Goal: Check status: Check status

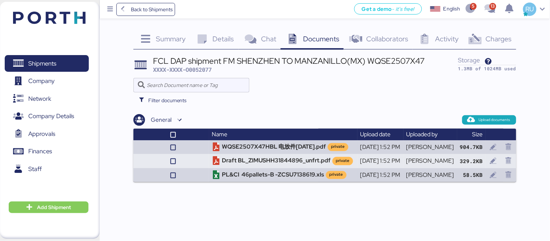
click at [178, 36] on span "Summary" at bounding box center [171, 38] width 30 height 9
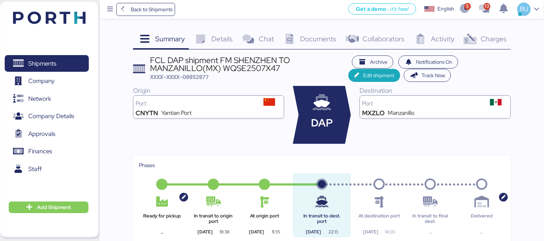
click at [307, 44] on div "Documents 0" at bounding box center [309, 40] width 62 height 20
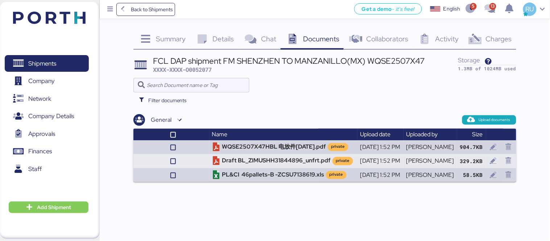
click at [180, 38] on span "Summary" at bounding box center [171, 38] width 30 height 9
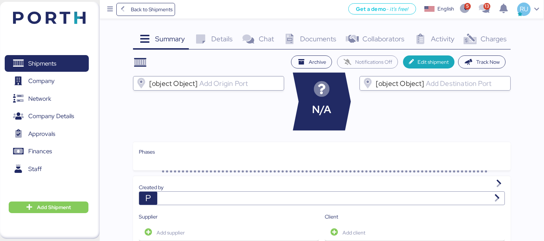
click at [217, 40] on span "Details" at bounding box center [221, 38] width 21 height 9
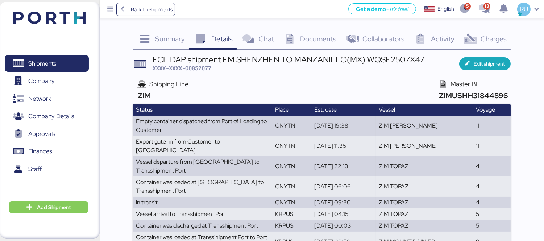
click at [263, 34] on span "Chat" at bounding box center [266, 38] width 15 height 9
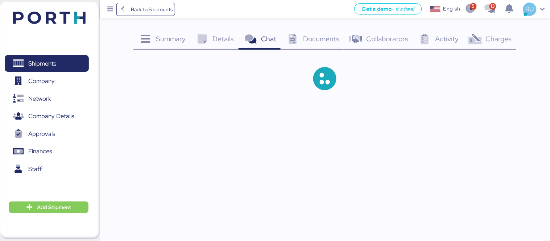
click at [298, 37] on icon at bounding box center [293, 39] width 16 height 11
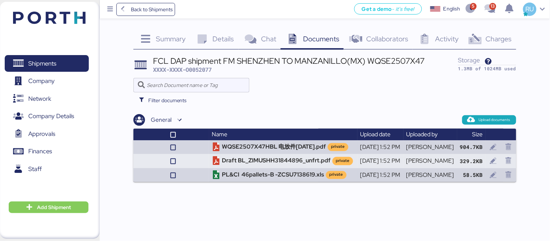
click at [218, 48] on div "Details 0" at bounding box center [214, 40] width 48 height 20
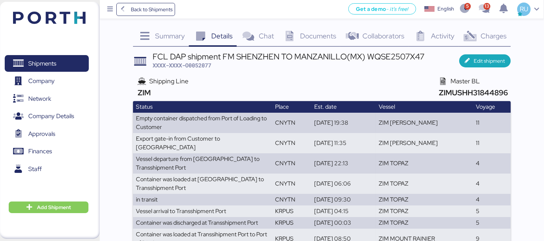
scroll to position [17, 0]
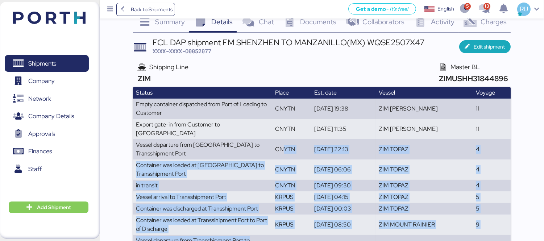
drag, startPoint x: 276, startPoint y: 154, endPoint x: 259, endPoint y: 259, distance: 105.8
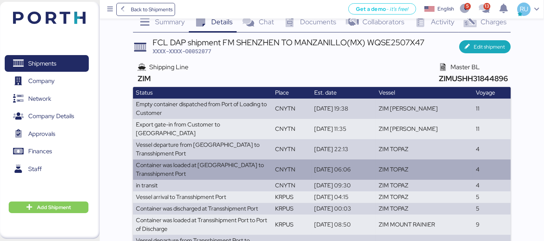
drag, startPoint x: 363, startPoint y: 67, endPoint x: 460, endPoint y: 169, distance: 140.3
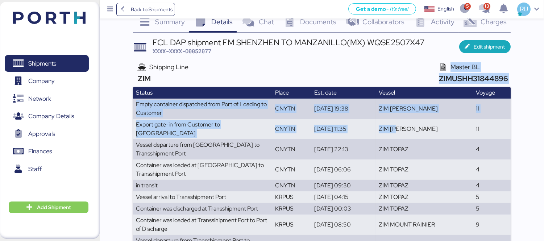
click at [331, 77] on div "Shipping Line ZIM Master BL ZIMUSHH31844896" at bounding box center [322, 73] width 378 height 28
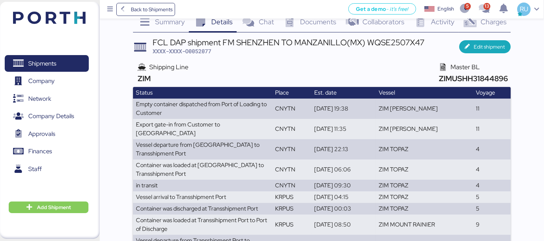
click at [26, 24] on header at bounding box center [39, 16] width 70 height 22
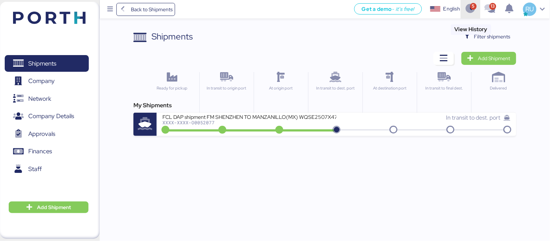
click at [474, 3] on span "button" at bounding box center [471, 10] width 12 height 20
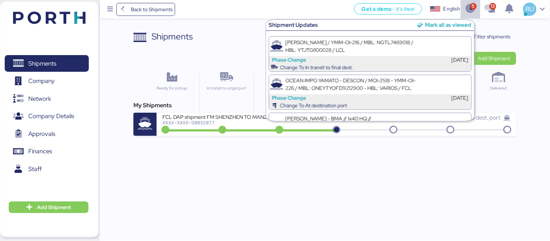
click at [445, 23] on div "Mark all as viewed" at bounding box center [448, 25] width 46 height 8
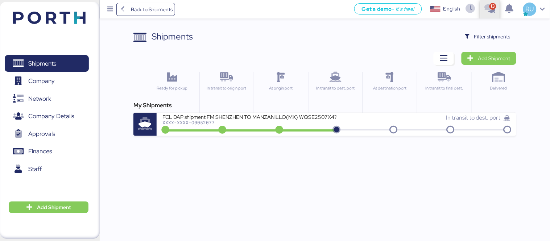
click at [494, 7] on icon "button" at bounding box center [490, 8] width 12 height 9
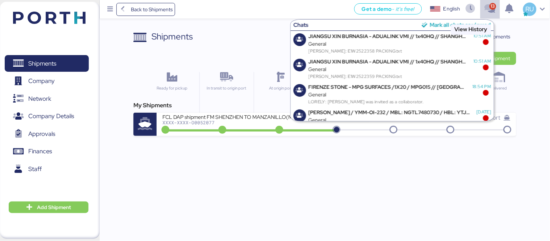
click at [461, 23] on div "Mark all chats as viewed" at bounding box center [460, 25] width 61 height 8
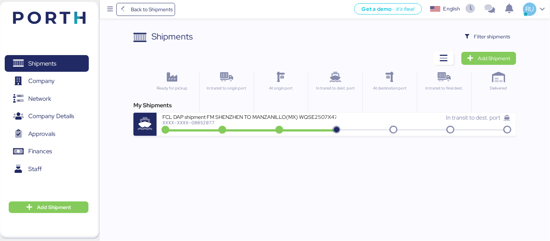
click at [240, 24] on div "Shipments Clear Filters Filter shipments Add Shipment Ready for pickup In trans…" at bounding box center [275, 68] width 550 height 136
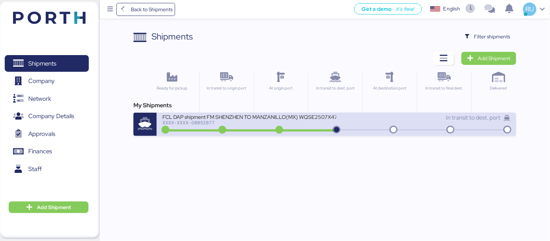
click at [369, 125] on div "In transit to dest. port" at bounding box center [424, 122] width 174 height 16
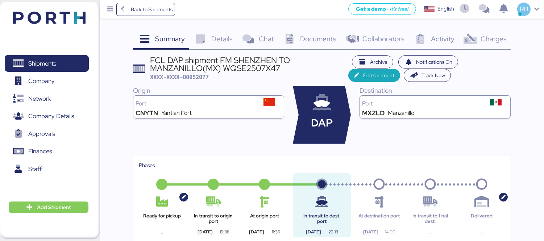
click at [481, 33] on div "Charges 0" at bounding box center [485, 40] width 52 height 20
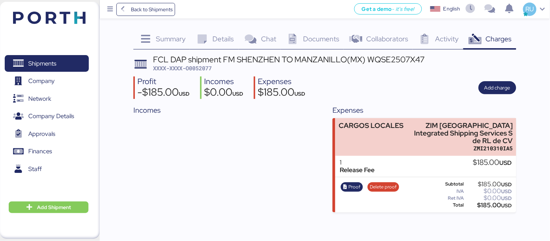
click at [31, 13] on img at bounding box center [49, 18] width 73 height 12
